Goal: Task Accomplishment & Management: Complete application form

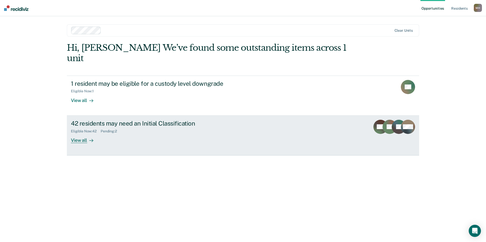
click at [90, 139] on icon at bounding box center [91, 141] width 4 height 4
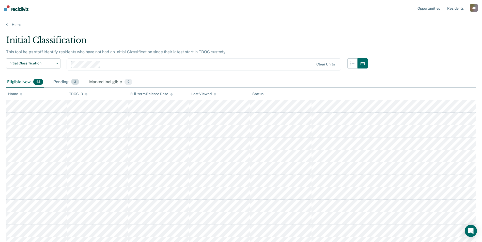
click at [70, 83] on div "Pending 2" at bounding box center [66, 82] width 28 height 11
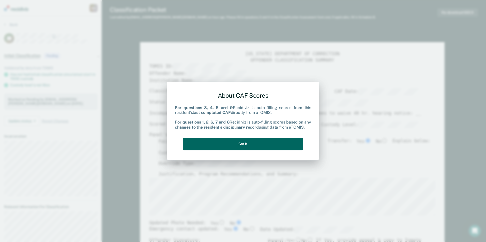
click at [261, 145] on button "Got it" at bounding box center [243, 144] width 120 height 12
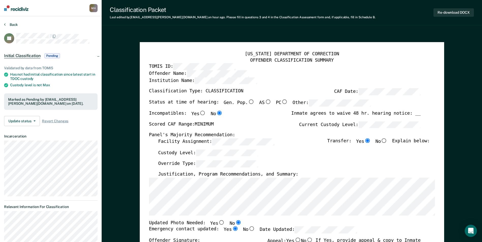
click at [12, 25] on button "Back" at bounding box center [11, 24] width 14 height 5
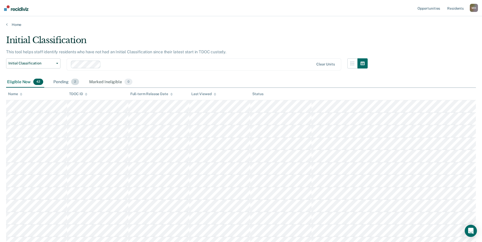
click at [75, 83] on span "2" at bounding box center [75, 82] width 8 height 7
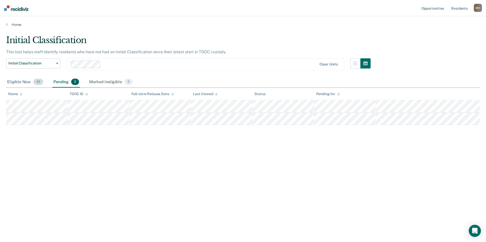
click at [22, 84] on div "Eligible Now 42" at bounding box center [25, 82] width 38 height 11
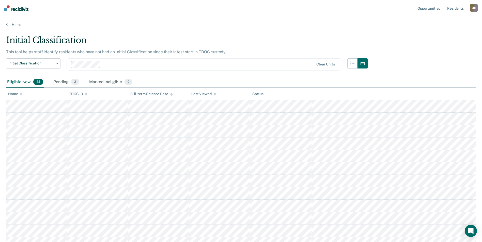
scroll to position [197, 0]
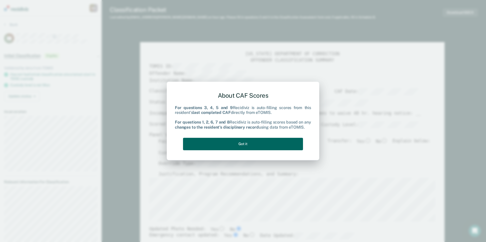
click at [277, 145] on button "Got it" at bounding box center [243, 144] width 120 height 12
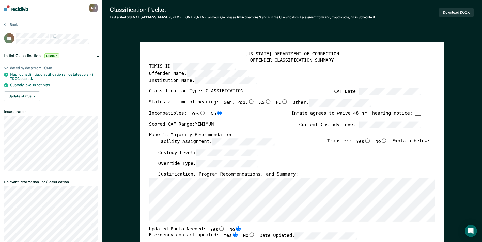
click at [370, 140] on input "Yes" at bounding box center [367, 140] width 7 height 5
type textarea "x"
radio input "true"
click at [456, 10] on button "Download DOCX" at bounding box center [456, 12] width 35 height 8
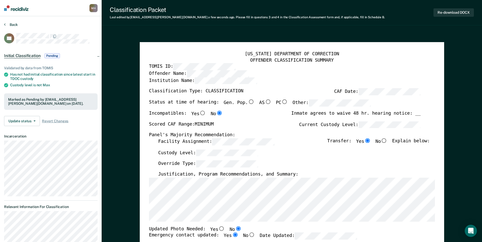
click at [13, 26] on button "Back" at bounding box center [11, 24] width 14 height 5
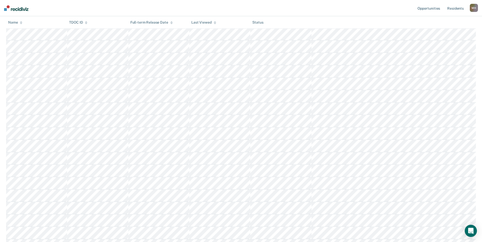
scroll to position [60, 0]
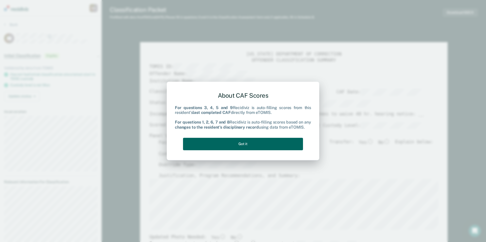
click at [246, 148] on button "Got it" at bounding box center [243, 144] width 120 height 12
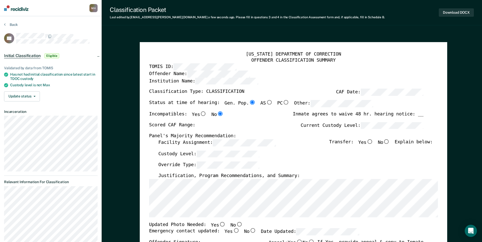
click at [146, 200] on div "[US_STATE] DEPARTMENT OF CORRECTION OFFENDER CLASSIFICATION SUMMARY TOMIS ID: O…" at bounding box center [293, 242] width 307 height 401
click at [319, 107] on div "Status at time of hearing: Gen. Pop. AS PC Other:" at bounding box center [261, 105] width 224 height 11
click at [269, 107] on div "Status at time of hearing: Gen. Pop. AS PC Other:" at bounding box center [261, 105] width 224 height 11
type textarea "x"
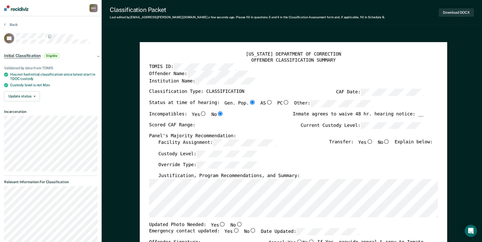
radio input "false"
click at [314, 126] on label "Current Custody Level:" at bounding box center [362, 125] width 123 height 7
click at [370, 142] on input "Yes" at bounding box center [369, 141] width 7 height 5
type textarea "x"
radio input "true"
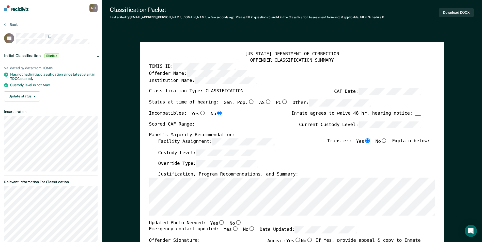
scroll to position [127, 0]
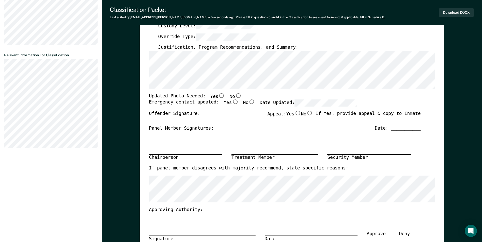
click at [235, 96] on input "No" at bounding box center [238, 95] width 7 height 5
type textarea "x"
radio input "true"
click at [232, 103] on input "Yes" at bounding box center [235, 102] width 7 height 5
type textarea "x"
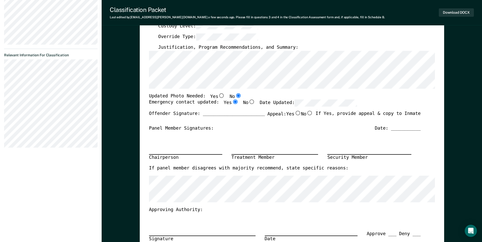
radio input "true"
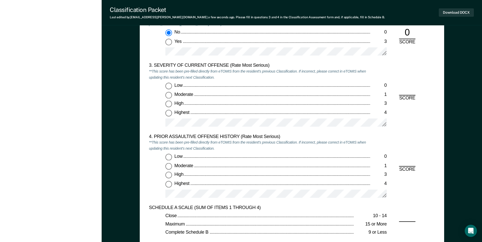
scroll to position [635, 0]
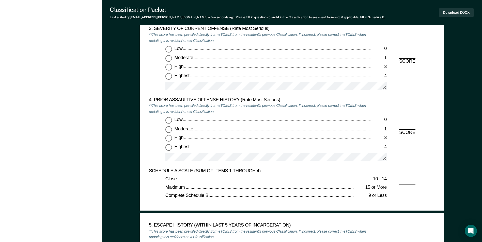
click at [170, 50] on input "Low 0" at bounding box center [168, 49] width 7 height 7
type textarea "x"
radio input "true"
click at [169, 118] on input "Low 0" at bounding box center [168, 120] width 7 height 7
type textarea "x"
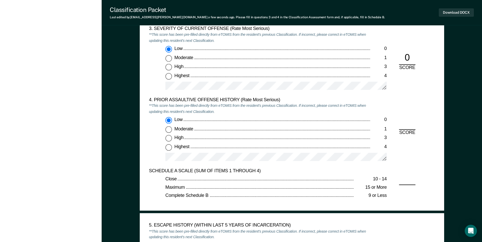
radio input "true"
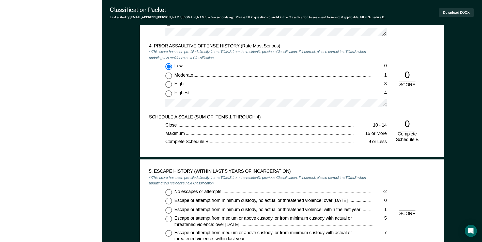
scroll to position [762, 0]
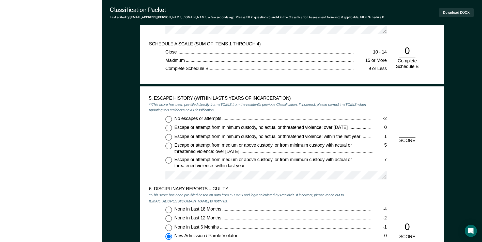
click at [168, 120] on input "No escapes or attempts -2" at bounding box center [168, 119] width 7 height 7
type textarea "x"
radio input "true"
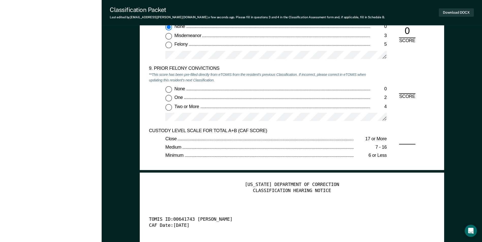
scroll to position [1118, 0]
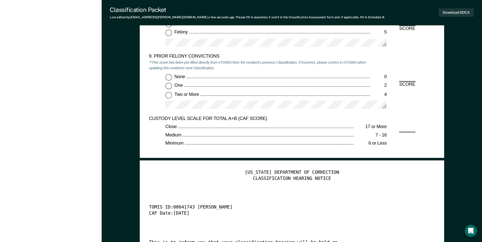
click at [167, 79] on input "None 0" at bounding box center [168, 77] width 7 height 7
type textarea "x"
radio input "true"
click at [453, 12] on button "Download DOCX" at bounding box center [456, 12] width 35 height 8
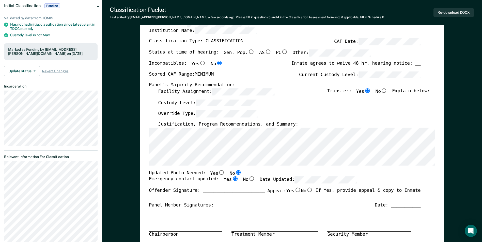
scroll to position [0, 0]
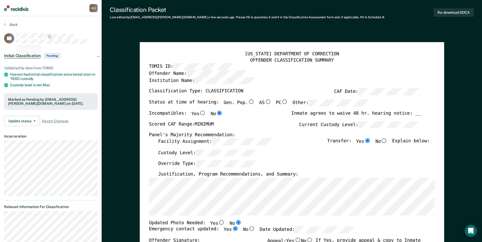
click at [16, 22] on section "Back LD Initial Classification Pending Validated by data from TOMIS Has not had…" at bounding box center [51, 163] width 102 height 294
click at [11, 29] on div "Back" at bounding box center [50, 27] width 93 height 11
click at [13, 26] on button "Back" at bounding box center [11, 24] width 14 height 5
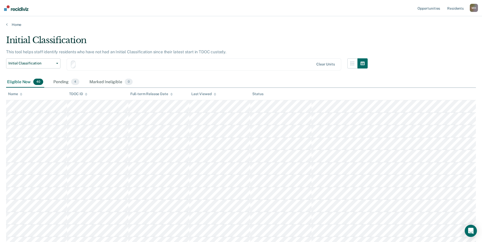
scroll to position [60, 0]
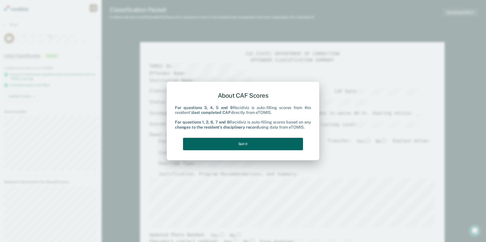
click at [246, 147] on button "Got it" at bounding box center [243, 144] width 120 height 12
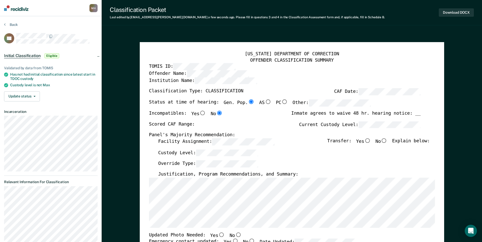
click at [187, 144] on label "Facility Assignment:" at bounding box center [216, 141] width 116 height 7
click at [307, 127] on label "Current Custody Level:" at bounding box center [359, 124] width 121 height 7
type textarea "x"
radio input "false"
click at [371, 139] on input "Yes" at bounding box center [367, 140] width 7 height 5
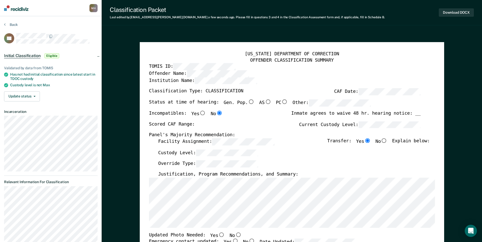
type textarea "x"
radio input "true"
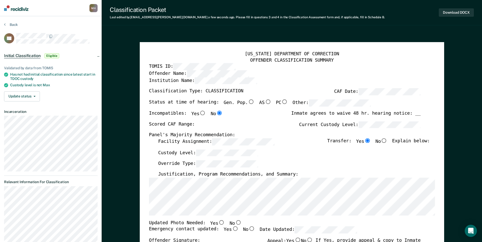
click at [235, 222] on input "No" at bounding box center [238, 222] width 7 height 5
type textarea "x"
radio input "true"
click at [229, 231] on label "Yes" at bounding box center [231, 230] width 15 height 7
click at [232, 231] on input "Yes" at bounding box center [235, 229] width 7 height 5
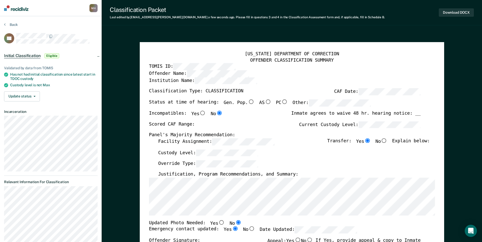
type textarea "x"
radio input "true"
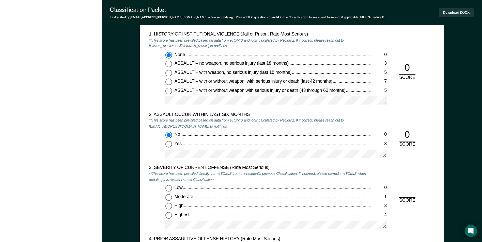
scroll to position [534, 0]
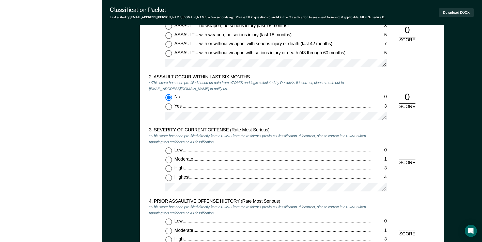
click at [168, 159] on input "Moderate 1" at bounding box center [168, 160] width 7 height 7
type textarea "x"
radio input "true"
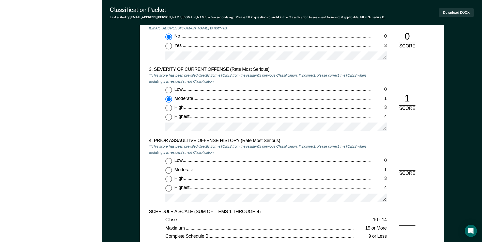
scroll to position [661, 0]
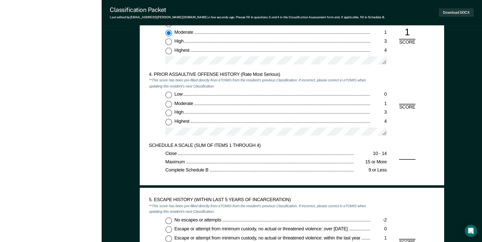
click at [167, 97] on input "Low 0" at bounding box center [168, 95] width 7 height 7
type textarea "x"
radio input "true"
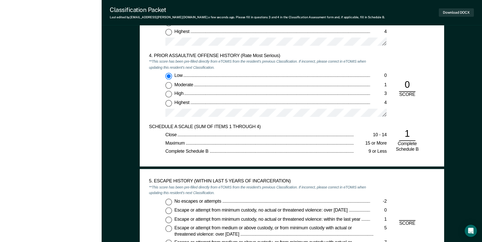
scroll to position [711, 0]
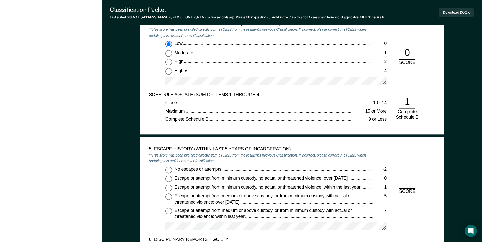
click at [168, 170] on input "No escapes or attempts -2" at bounding box center [168, 170] width 7 height 7
type textarea "x"
radio input "true"
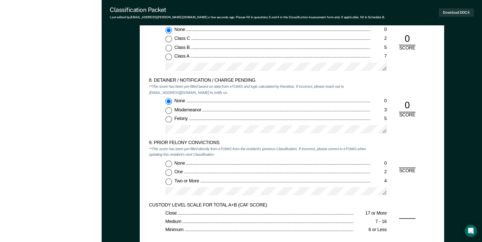
scroll to position [1042, 0]
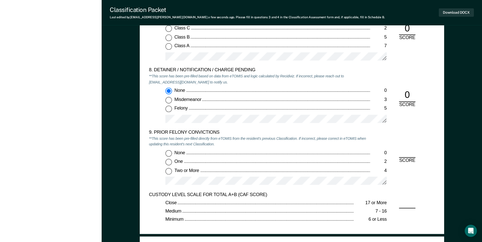
click at [169, 170] on input "Two or More 4" at bounding box center [168, 171] width 7 height 7
type textarea "x"
radio input "true"
click at [450, 13] on button "Download DOCX" at bounding box center [456, 12] width 35 height 8
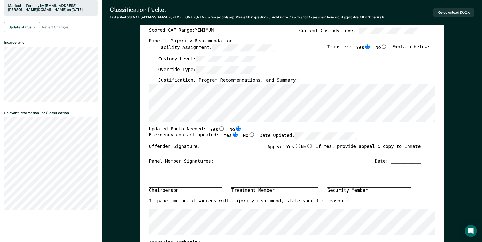
scroll to position [0, 0]
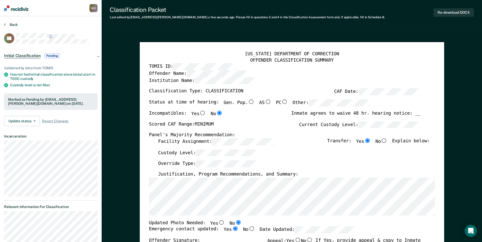
click at [14, 25] on button "Back" at bounding box center [11, 24] width 14 height 5
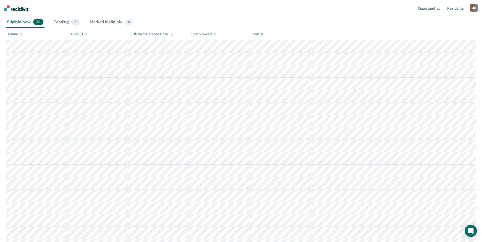
scroll to position [247, 0]
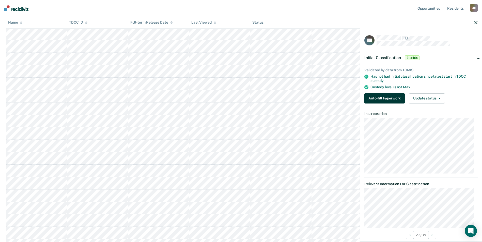
click at [398, 99] on button "Auto-fill Paperwork" at bounding box center [384, 98] width 40 height 10
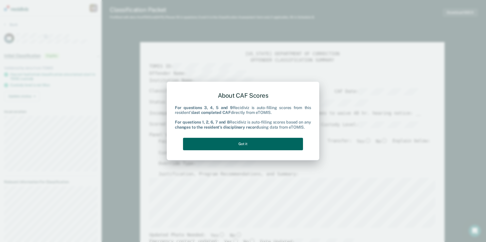
click at [255, 144] on button "Got it" at bounding box center [243, 144] width 120 height 12
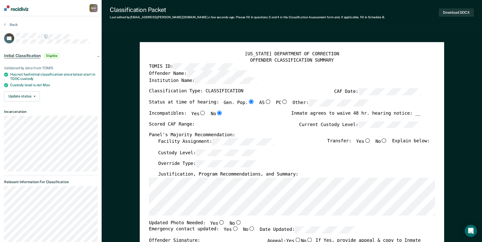
click at [235, 222] on input "No" at bounding box center [238, 222] width 7 height 5
type textarea "x"
radio input "true"
click at [232, 229] on input "Yes" at bounding box center [235, 229] width 7 height 5
type textarea "x"
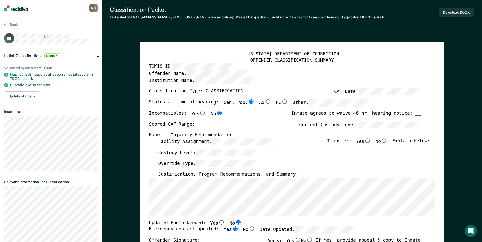
radio input "true"
click at [338, 131] on div "Scored CAF Range: Current Custody Level:" at bounding box center [285, 126] width 272 height 11
type textarea "x"
radio input "false"
click at [151, 143] on div "[US_STATE] DEPARTMENT OF CORRECTION OFFENDER CLASSIFICATION SUMMARY TOMIS ID: O…" at bounding box center [292, 230] width 286 height 359
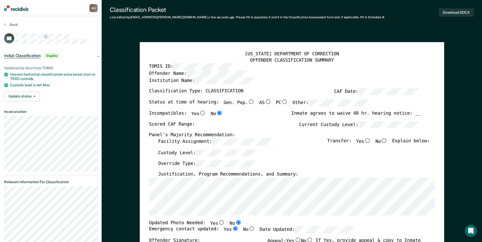
click at [371, 142] on input "Yes" at bounding box center [367, 140] width 7 height 5
type textarea "x"
radio input "true"
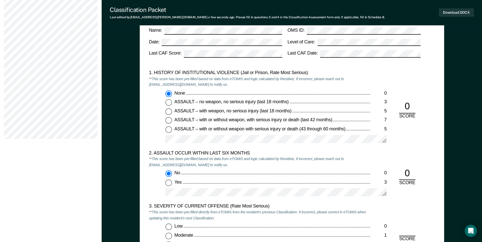
scroll to position [584, 0]
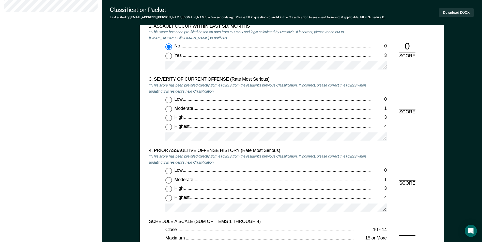
click at [168, 107] on input "Moderate 1" at bounding box center [168, 109] width 7 height 7
type textarea "x"
radio input "true"
click at [169, 171] on input "Low 0" at bounding box center [168, 171] width 7 height 7
type textarea "x"
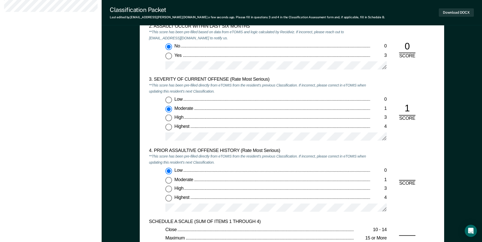
radio input "true"
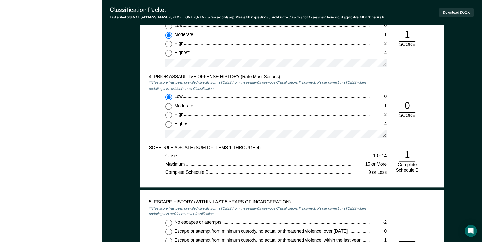
scroll to position [737, 0]
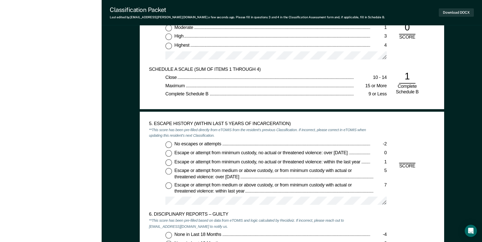
click at [170, 147] on input "No escapes or attempts -2" at bounding box center [168, 144] width 7 height 7
type textarea "x"
radio input "true"
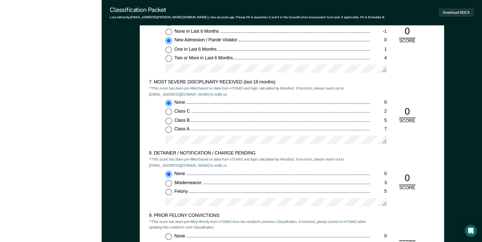
scroll to position [1042, 0]
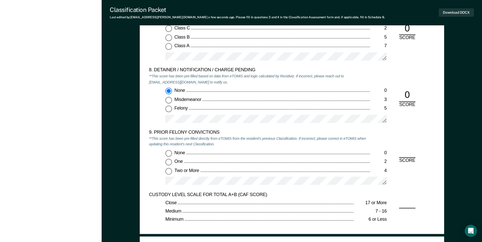
click at [171, 169] on input "Two or More 4" at bounding box center [168, 171] width 7 height 7
type textarea "x"
radio input "true"
click at [446, 16] on button "Download DOCX" at bounding box center [456, 12] width 35 height 8
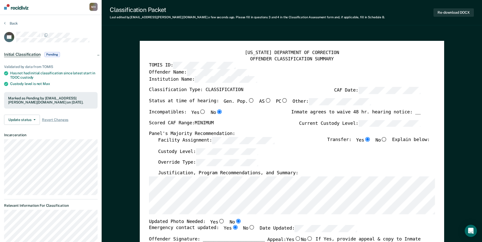
scroll to position [0, 0]
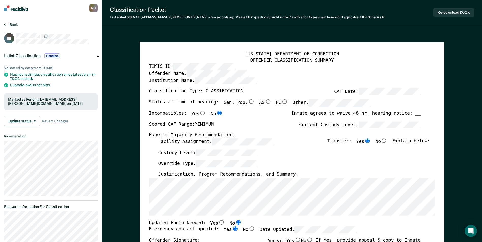
click at [11, 23] on button "Back" at bounding box center [11, 24] width 14 height 5
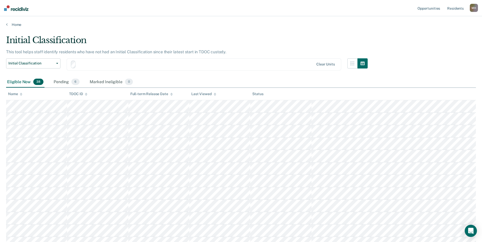
scroll to position [247, 0]
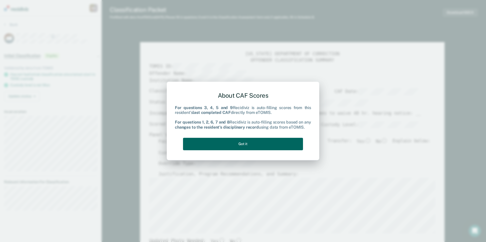
click at [235, 146] on button "Got it" at bounding box center [243, 144] width 120 height 12
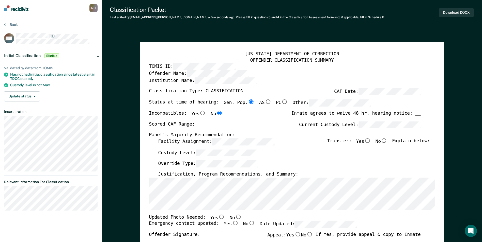
click at [147, 205] on div "[US_STATE] DEPARTMENT OF CORRECTION OFFENDER CLASSIFICATION SUMMARY TOMIS ID: O…" at bounding box center [292, 240] width 304 height 397
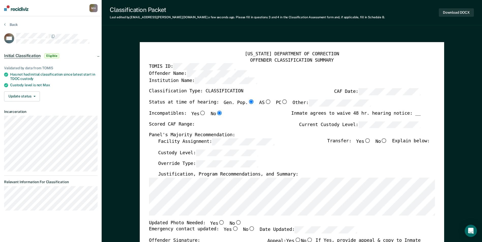
click at [235, 223] on input "No" at bounding box center [238, 222] width 7 height 5
type textarea "x"
radio input "true"
click at [232, 227] on input "Yes" at bounding box center [235, 229] width 7 height 5
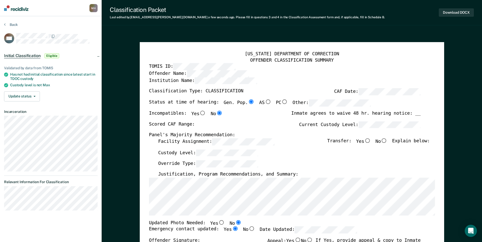
type textarea "x"
radio input "true"
click at [355, 127] on label "Current Custody Level:" at bounding box center [359, 124] width 121 height 7
type textarea "x"
radio input "false"
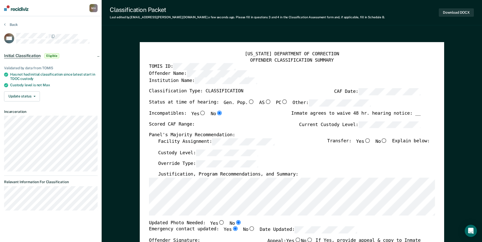
click at [367, 141] on label "Yes" at bounding box center [363, 141] width 15 height 7
click at [367, 141] on input "Yes" at bounding box center [367, 140] width 7 height 5
type textarea "x"
radio input "true"
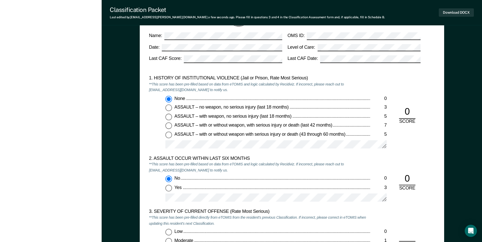
scroll to position [534, 0]
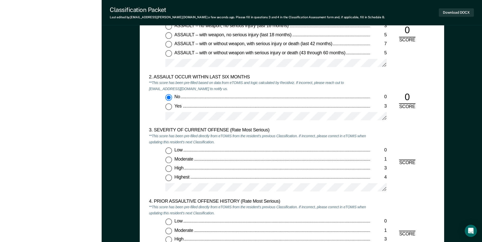
click at [170, 162] on input "Moderate 1" at bounding box center [168, 160] width 7 height 7
type textarea "x"
radio input "true"
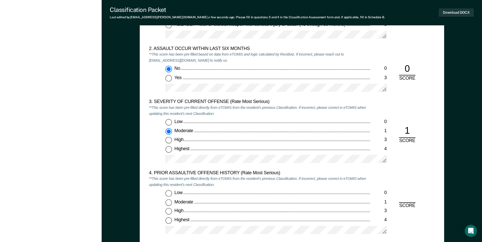
scroll to position [635, 0]
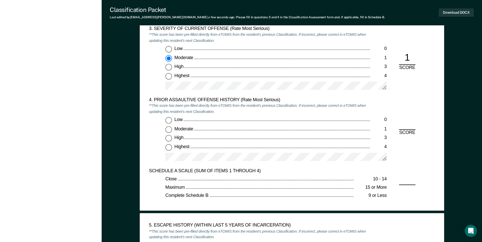
click at [173, 122] on label "Low 0" at bounding box center [275, 120] width 221 height 7
click at [172, 122] on input "Low 0" at bounding box center [168, 120] width 7 height 7
type textarea "x"
radio input "true"
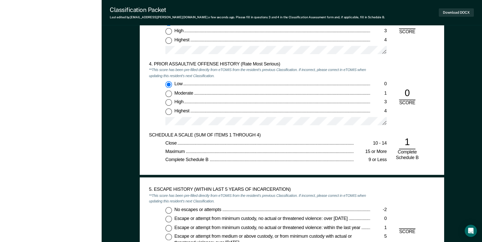
scroll to position [762, 0]
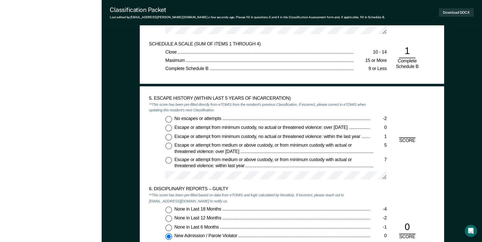
click at [170, 118] on input "No escapes or attempts -2" at bounding box center [168, 119] width 7 height 7
type textarea "x"
radio input "true"
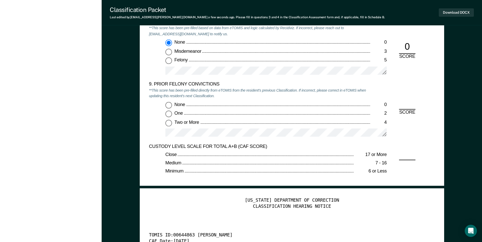
scroll to position [1092, 0]
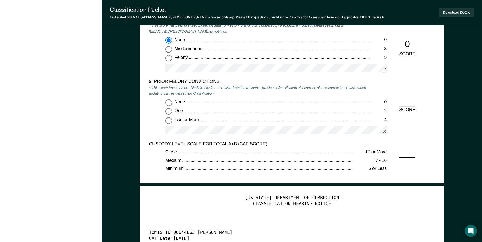
click at [169, 104] on input "None 0" at bounding box center [168, 102] width 7 height 7
type textarea "x"
radio input "true"
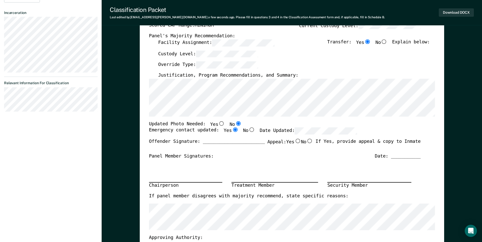
scroll to position [0, 0]
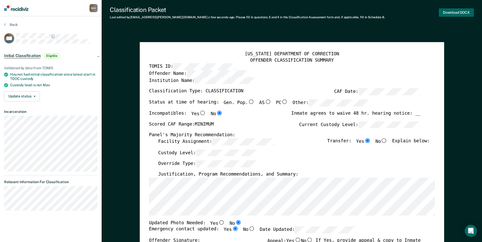
click at [458, 13] on button "Download DOCX" at bounding box center [456, 12] width 35 height 8
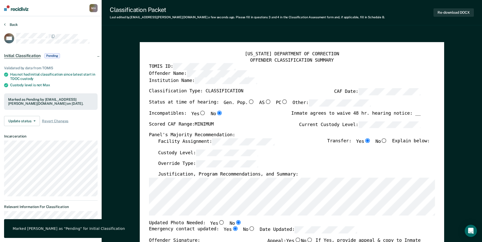
click at [9, 23] on button "Back" at bounding box center [11, 24] width 14 height 5
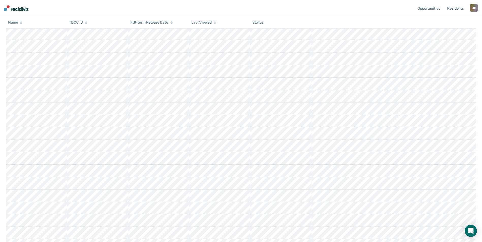
scroll to position [35, 0]
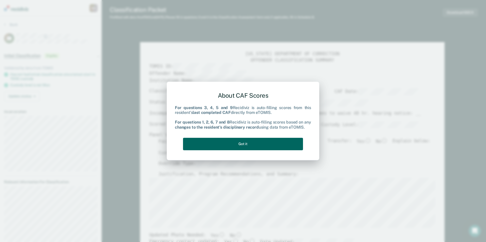
click at [242, 149] on button "Got it" at bounding box center [243, 144] width 120 height 12
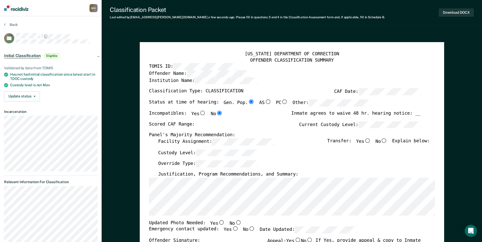
click at [235, 220] on input "No" at bounding box center [238, 222] width 7 height 5
type textarea "x"
radio input "true"
click at [232, 228] on input "Yes" at bounding box center [235, 229] width 7 height 5
type textarea "x"
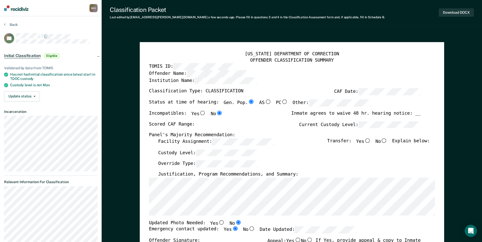
radio input "true"
click at [190, 145] on label "Facility Assignment:" at bounding box center [216, 141] width 116 height 7
click at [204, 142] on label "Facility Assignment:" at bounding box center [216, 141] width 116 height 7
click at [224, 148] on div "Facility Assignment: Transfer: Yes No Explain below:" at bounding box center [294, 143] width 272 height 11
click at [331, 124] on label "Current Custody Level:" at bounding box center [359, 124] width 121 height 7
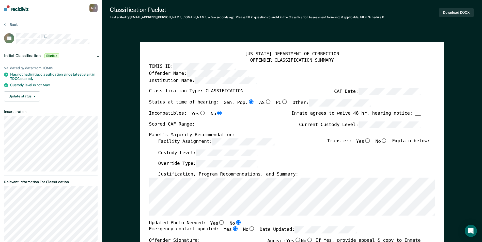
type textarea "x"
radio input "false"
click at [370, 142] on input "Yes" at bounding box center [367, 140] width 7 height 5
type textarea "x"
radio input "true"
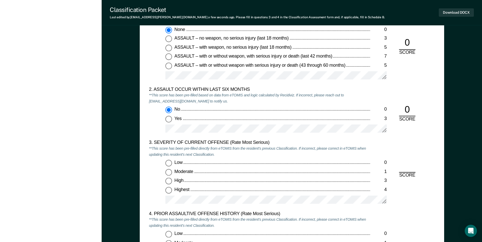
scroll to position [559, 0]
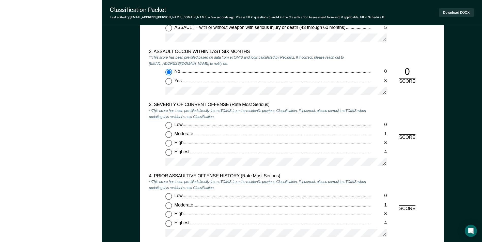
click at [169, 136] on input "Moderate 1" at bounding box center [168, 134] width 7 height 7
type textarea "x"
radio input "true"
click at [168, 195] on input "Low 0" at bounding box center [168, 197] width 7 height 7
type textarea "x"
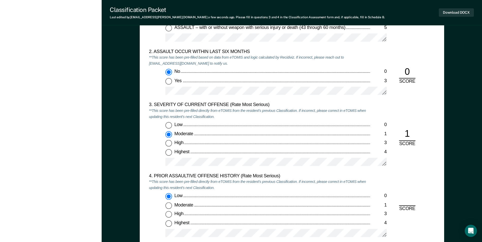
radio input "true"
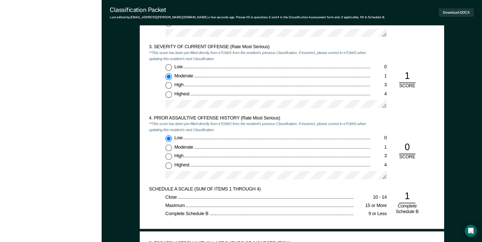
scroll to position [686, 0]
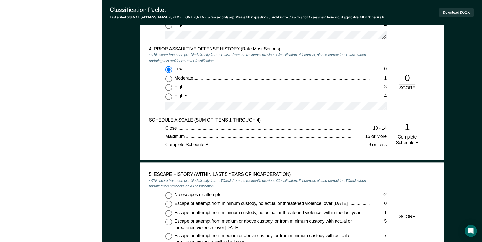
click at [167, 194] on input "No escapes or attempts -2" at bounding box center [168, 195] width 7 height 7
type textarea "x"
radio input "true"
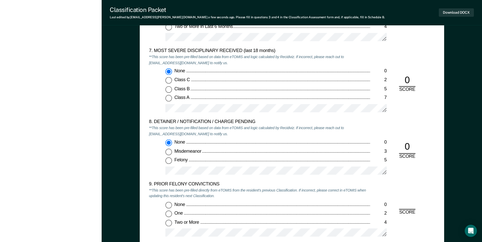
scroll to position [991, 0]
click at [168, 220] on input "Two or More 4" at bounding box center [168, 222] width 7 height 7
type textarea "x"
radio input "true"
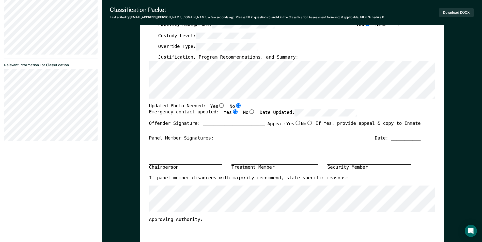
scroll to position [51, 0]
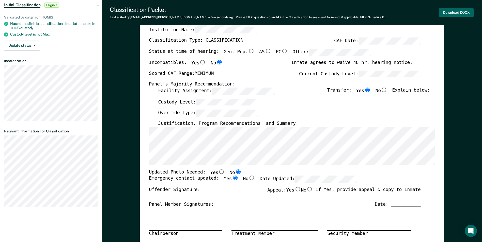
click at [449, 13] on button "Download DOCX" at bounding box center [456, 12] width 35 height 8
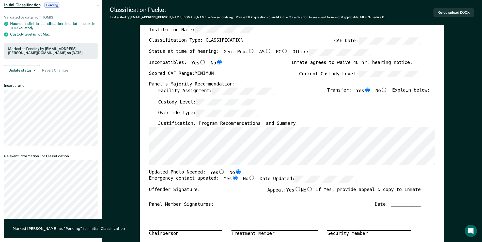
scroll to position [0, 0]
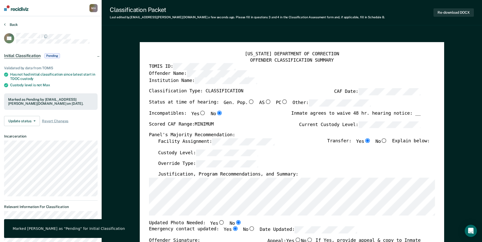
click at [11, 23] on button "Back" at bounding box center [11, 24] width 14 height 5
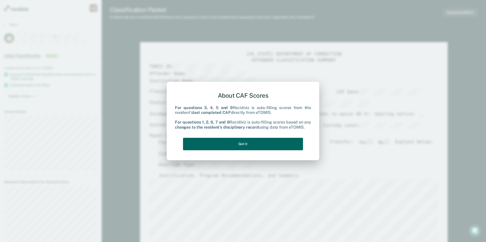
click at [268, 147] on button "Got it" at bounding box center [243, 144] width 120 height 12
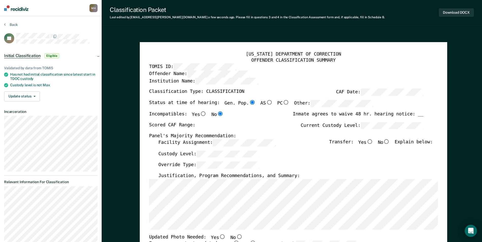
click at [148, 201] on div "[US_STATE] DEPARTMENT OF CORRECTION OFFENDER CLASSIFICATION SUMMARY TOMIS ID: O…" at bounding box center [293, 242] width 307 height 401
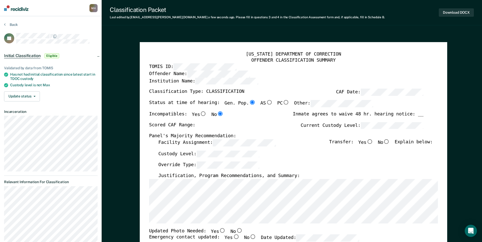
click at [144, 145] on div "[US_STATE] DEPARTMENT OF CORRECTION OFFENDER CLASSIFICATION SUMMARY TOMIS ID: O…" at bounding box center [293, 242] width 307 height 401
type textarea "x"
radio input "false"
click at [276, 127] on div "Scored CAF Range: Current Custody Level:" at bounding box center [286, 127] width 274 height 11
click at [372, 143] on input "Yes" at bounding box center [369, 141] width 7 height 5
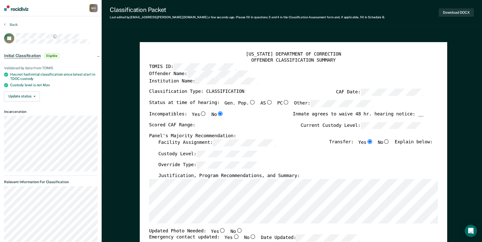
type textarea "x"
radio input "true"
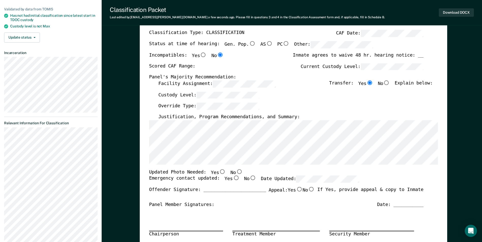
scroll to position [102, 0]
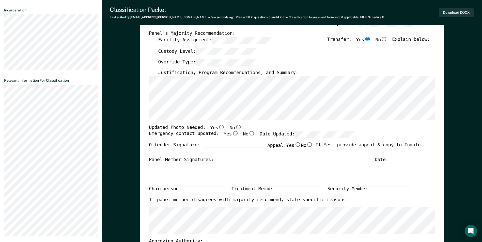
click at [235, 126] on input "No" at bounding box center [238, 127] width 7 height 5
type textarea "x"
radio input "true"
click at [232, 132] on input "Yes" at bounding box center [235, 133] width 7 height 5
type textarea "x"
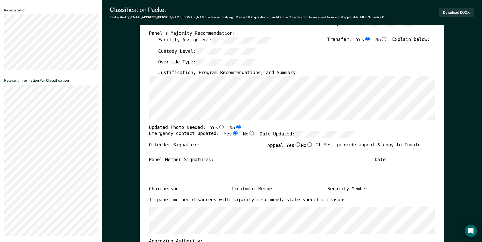
radio input "true"
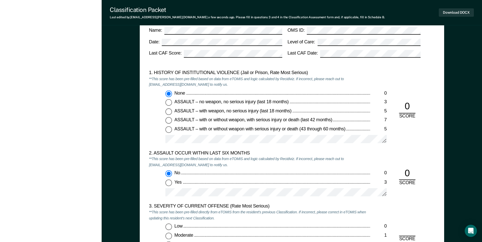
scroll to position [559, 0]
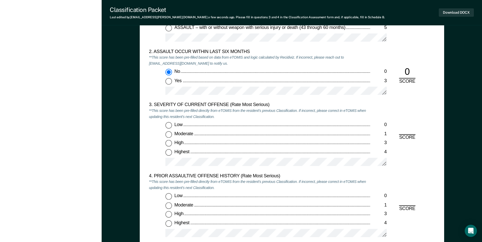
click at [170, 135] on input "Moderate 1" at bounding box center [168, 134] width 7 height 7
type textarea "x"
radio input "true"
click at [169, 197] on input "Low 0" at bounding box center [168, 197] width 7 height 7
type textarea "x"
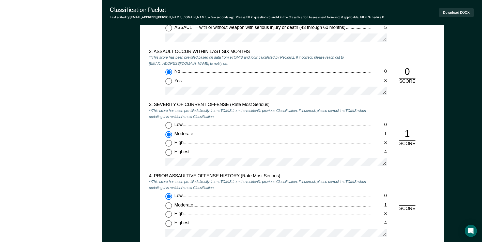
radio input "true"
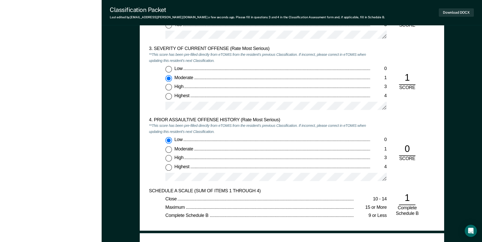
scroll to position [686, 0]
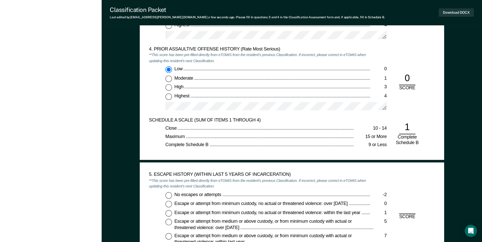
click at [166, 198] on input "No escapes or attempts -2" at bounding box center [168, 195] width 7 height 7
type textarea "x"
radio input "true"
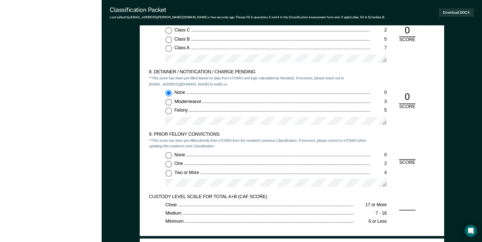
scroll to position [1042, 0]
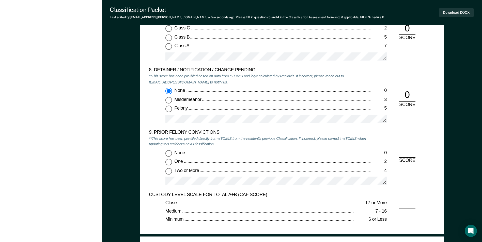
click at [166, 171] on input "Two or More 4" at bounding box center [168, 171] width 7 height 7
type textarea "x"
radio input "true"
click at [453, 14] on button "Download DOCX" at bounding box center [456, 12] width 35 height 8
type textarea "x"
